Goal: Check status: Check status

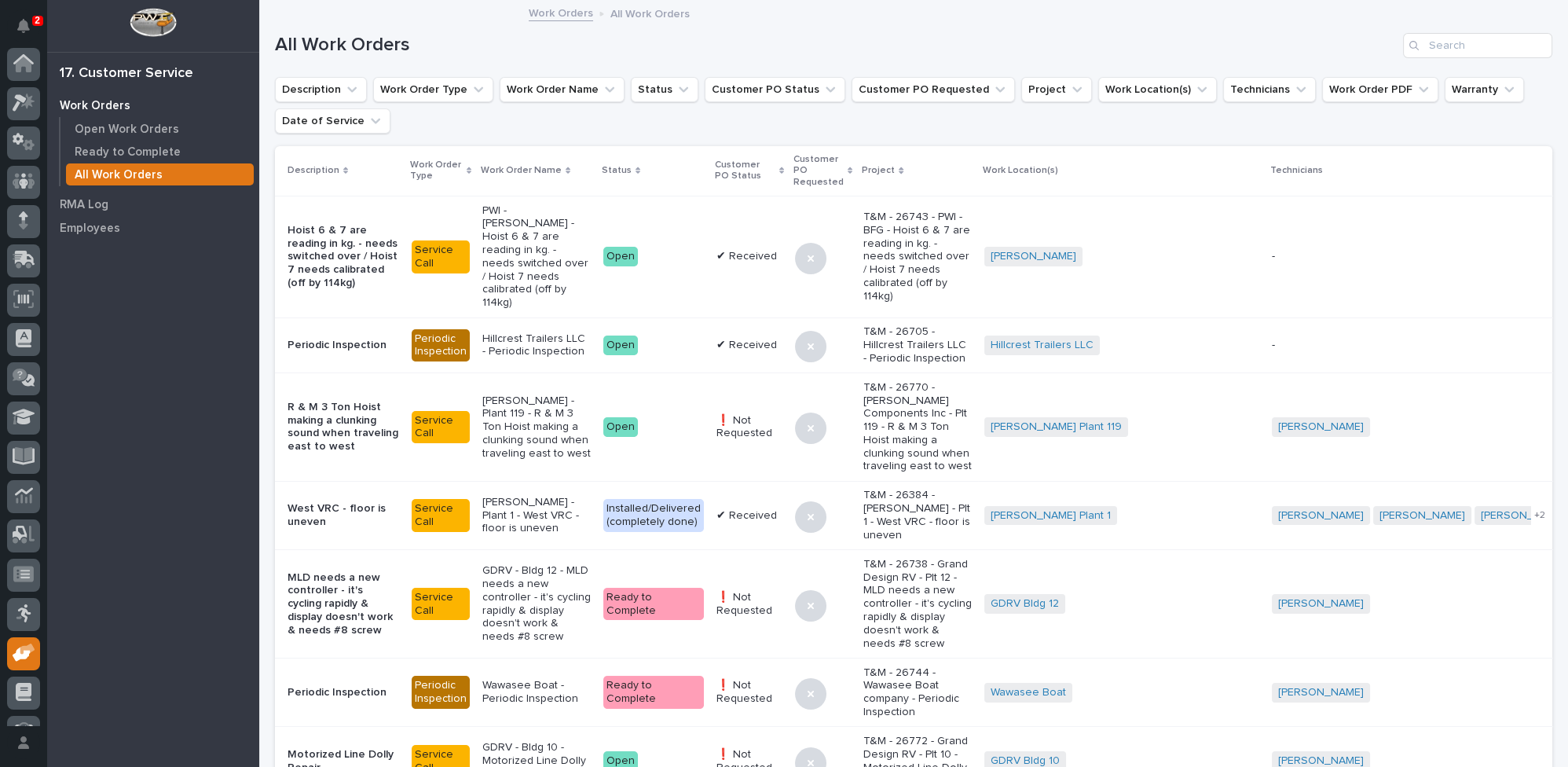
scroll to position [67, 0]
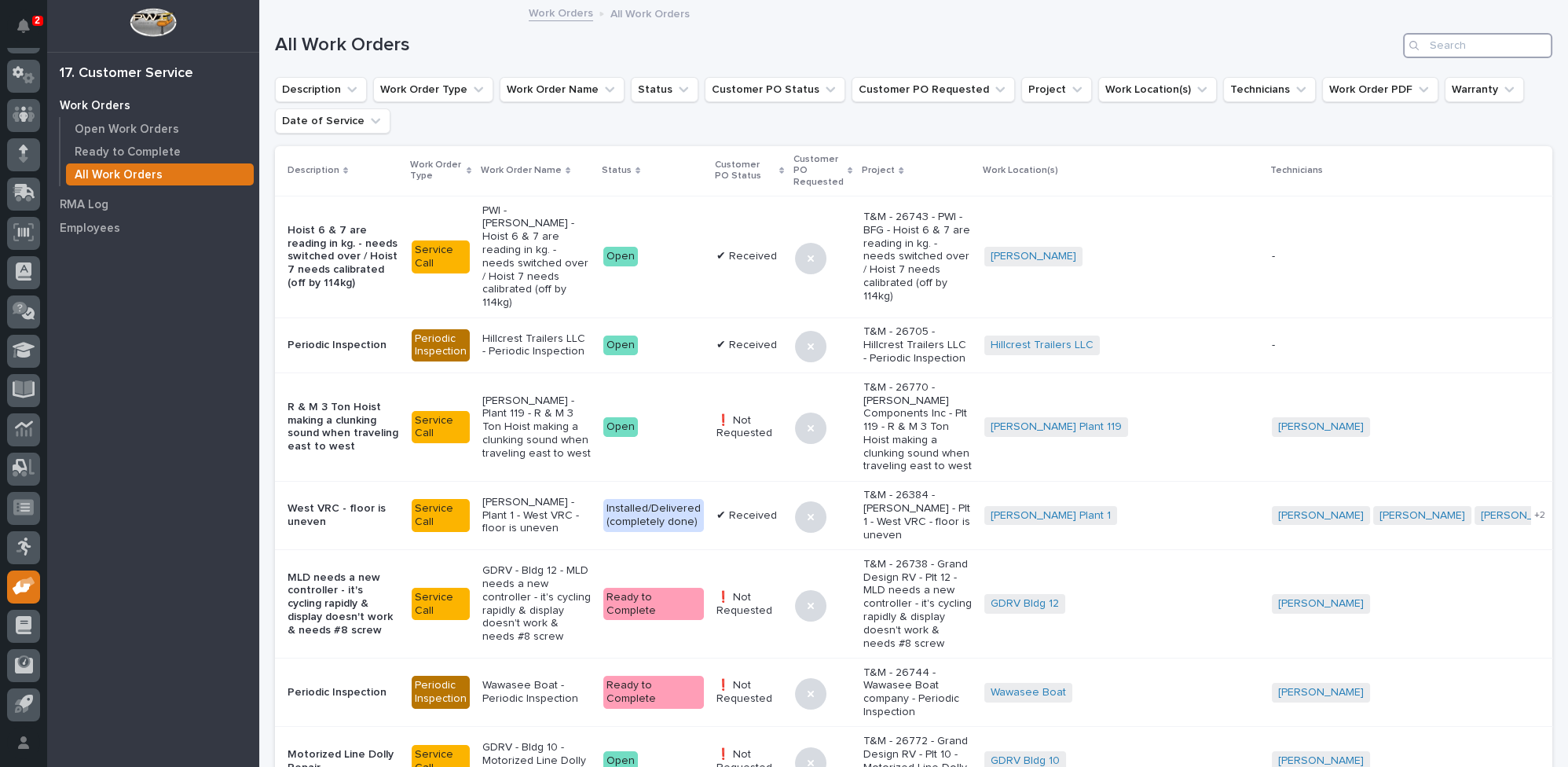
click at [1486, 36] on input "Search" at bounding box center [1478, 46] width 149 height 25
type input "26506"
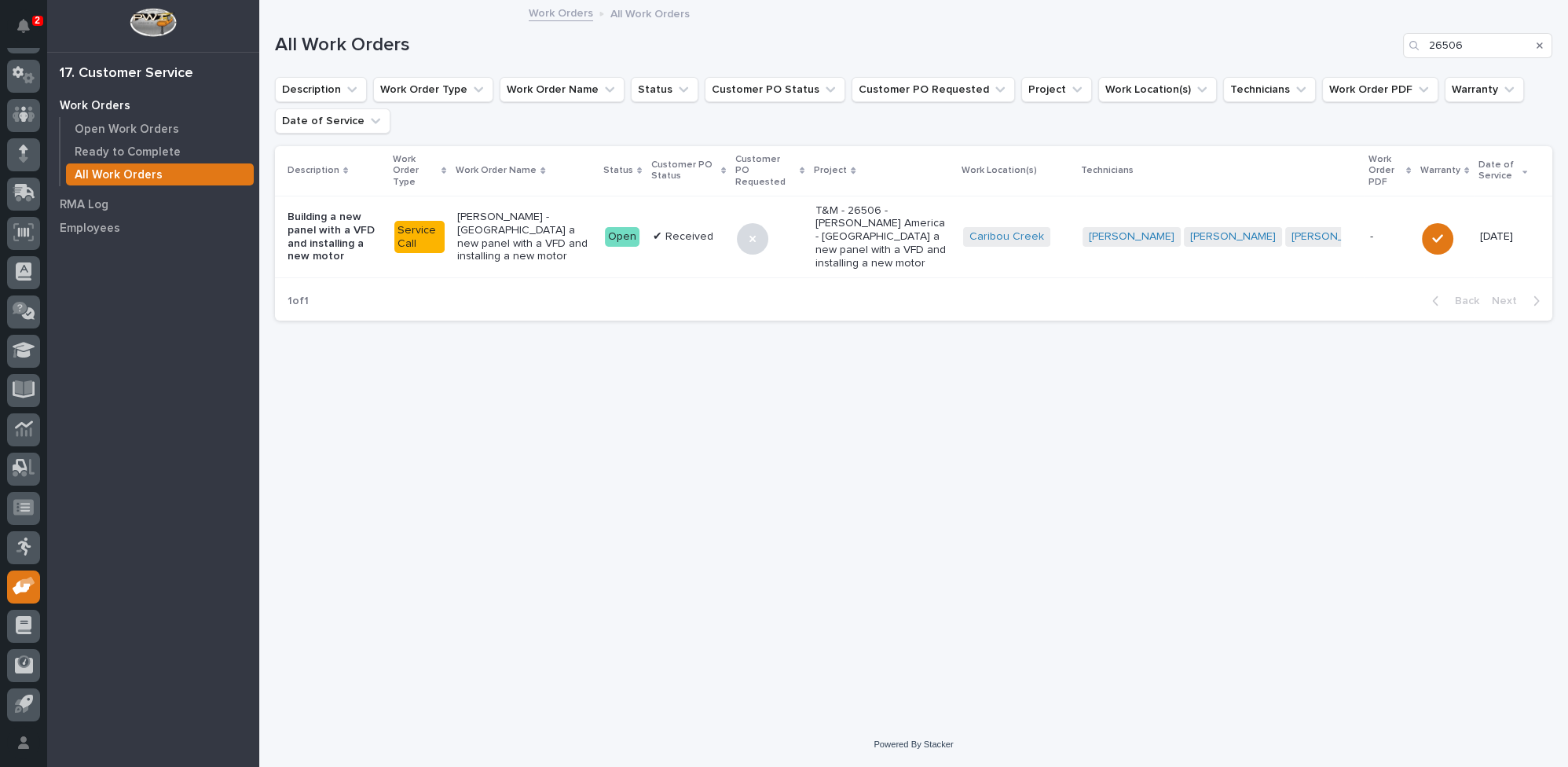
click at [573, 227] on p "[PERSON_NAME] - [GEOGRAPHIC_DATA] a new panel with a VFD and installing a new m…" at bounding box center [525, 237] width 135 height 52
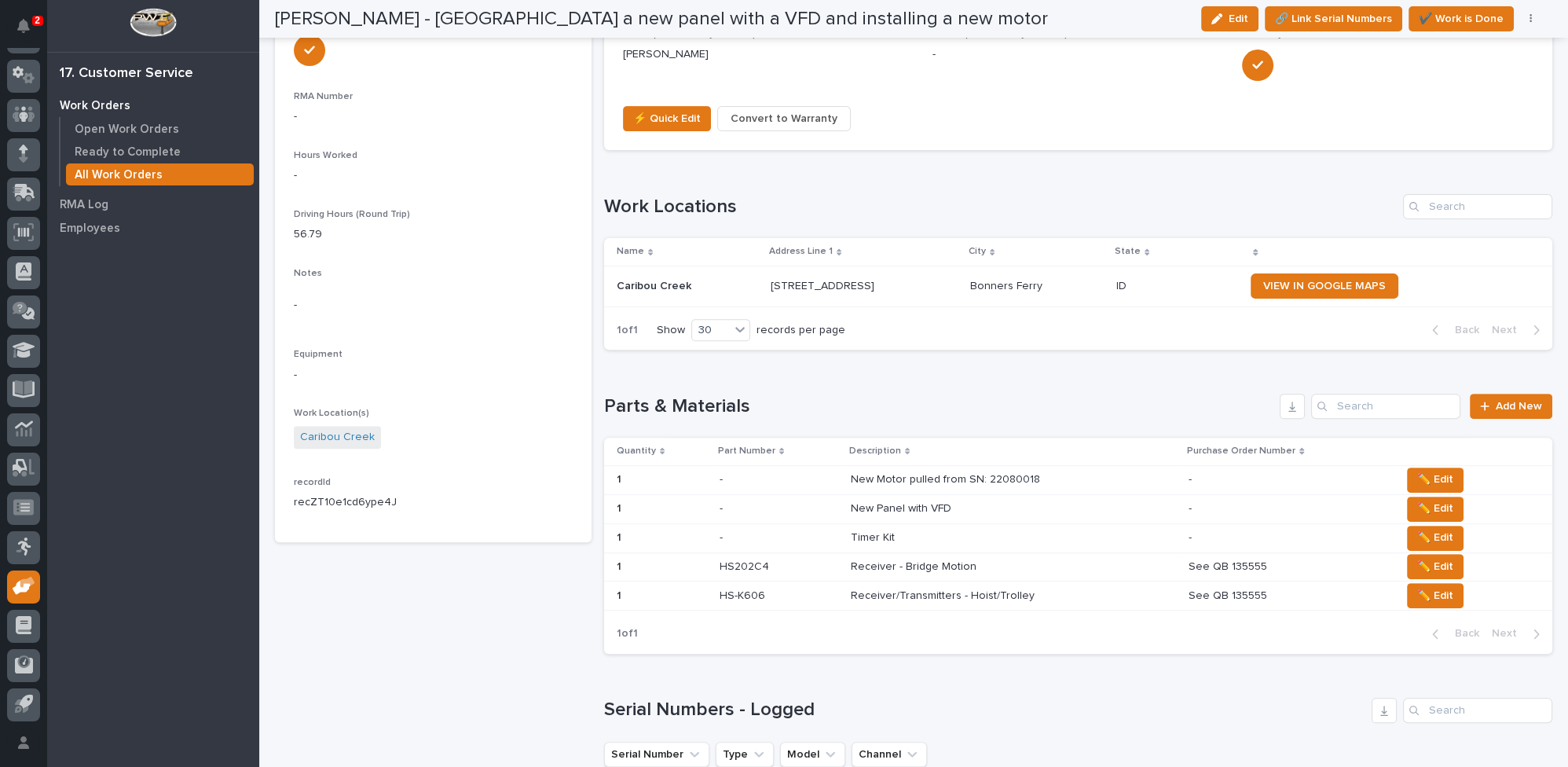
scroll to position [1071, 0]
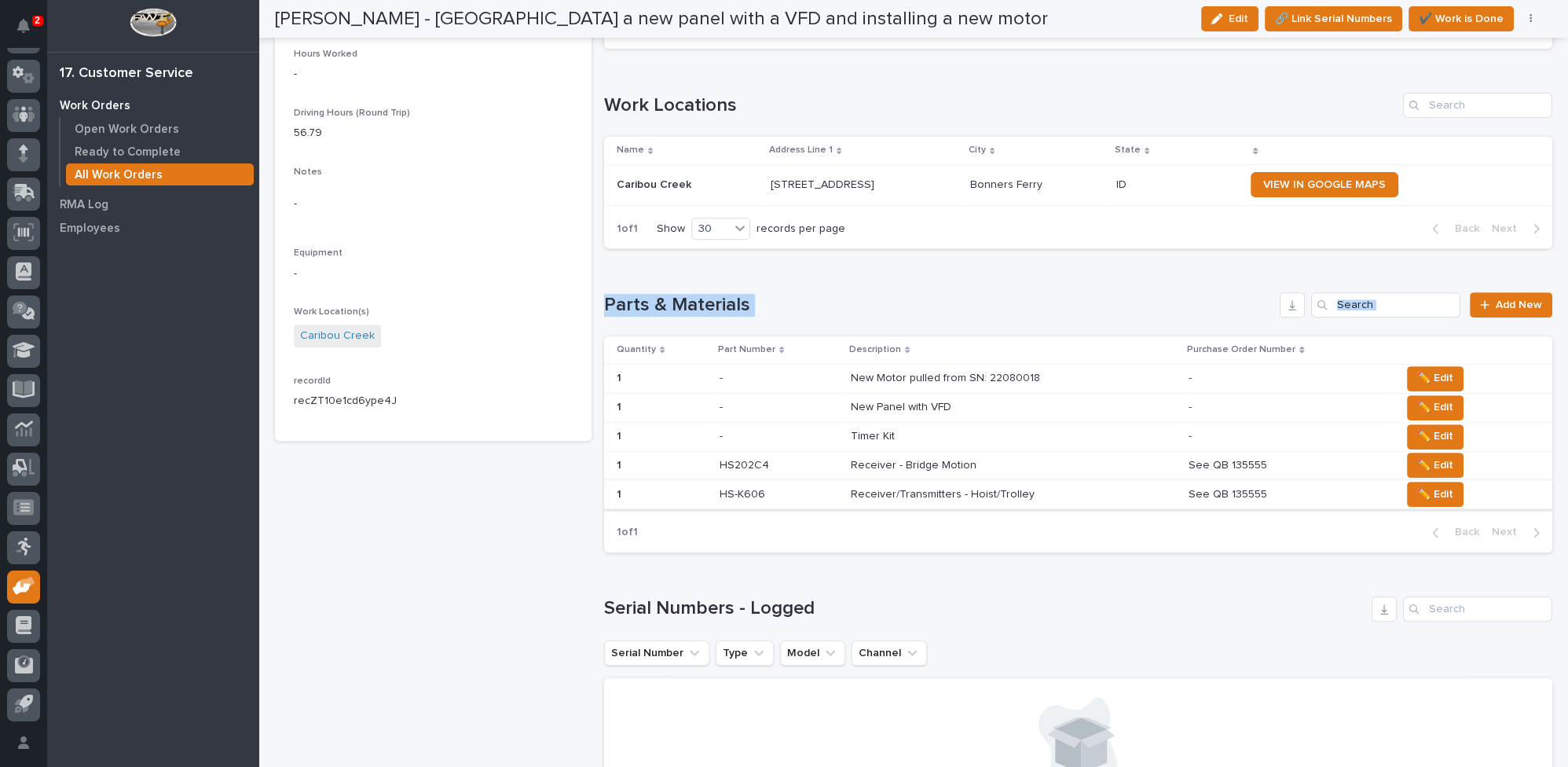
drag, startPoint x: 601, startPoint y: 288, endPoint x: 1479, endPoint y: 502, distance: 903.7
click at [1479, 502] on div "Parts & Materials Add New Quantity Part Number Description Purchase Order Numbe…" at bounding box center [1078, 422] width 950 height 260
copy div "Parts & Materials Add New"
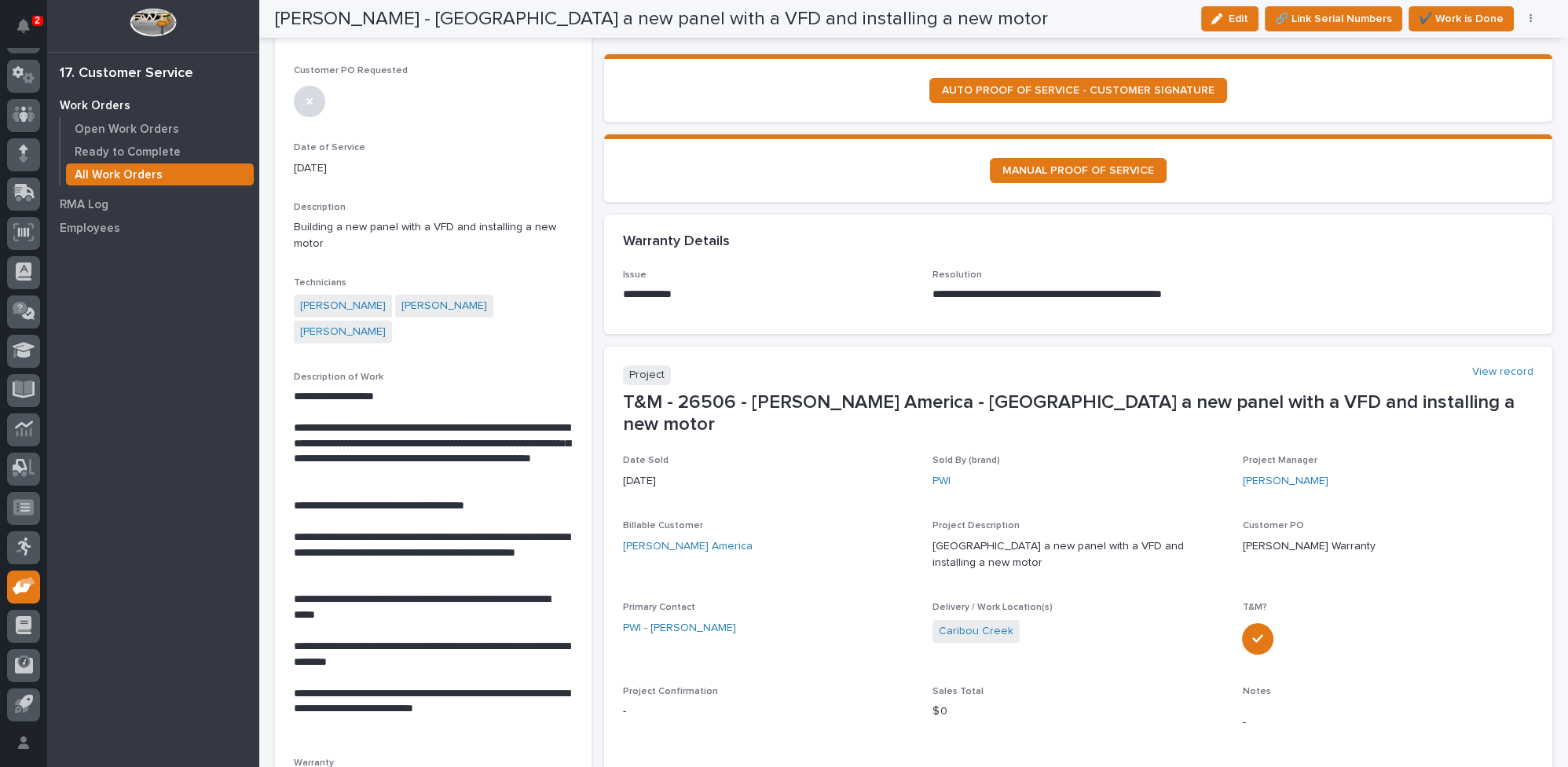
scroll to position [0, 0]
